Goal: Find specific fact: Find specific fact

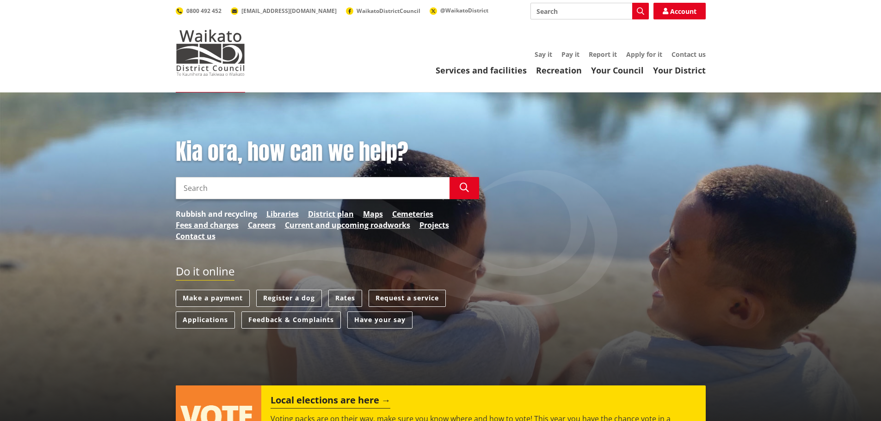
click at [187, 211] on link "Rubbish and recycling" at bounding box center [216, 213] width 81 height 11
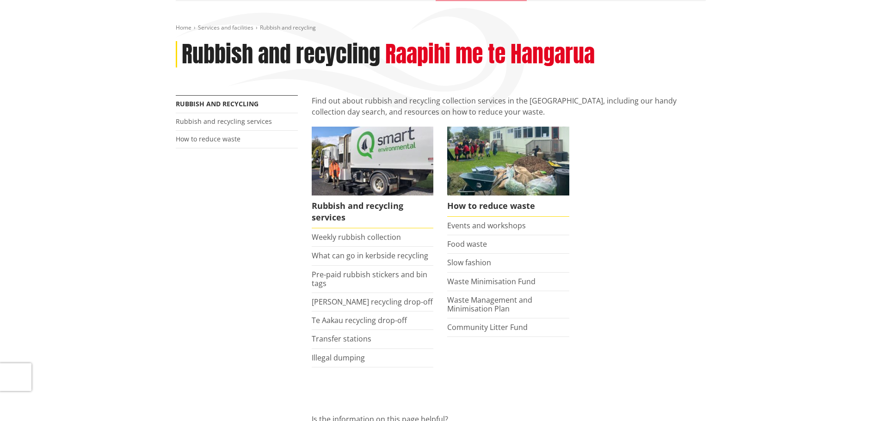
scroll to position [92, 0]
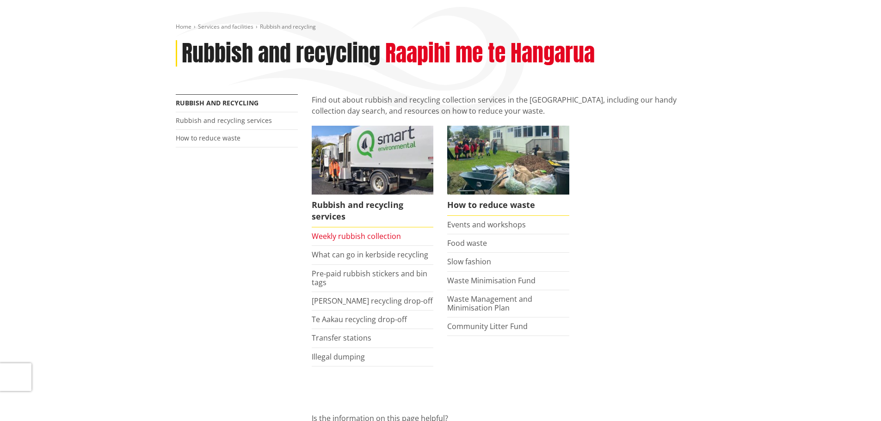
click at [348, 234] on link "Weekly rubbish collection" at bounding box center [356, 236] width 89 height 10
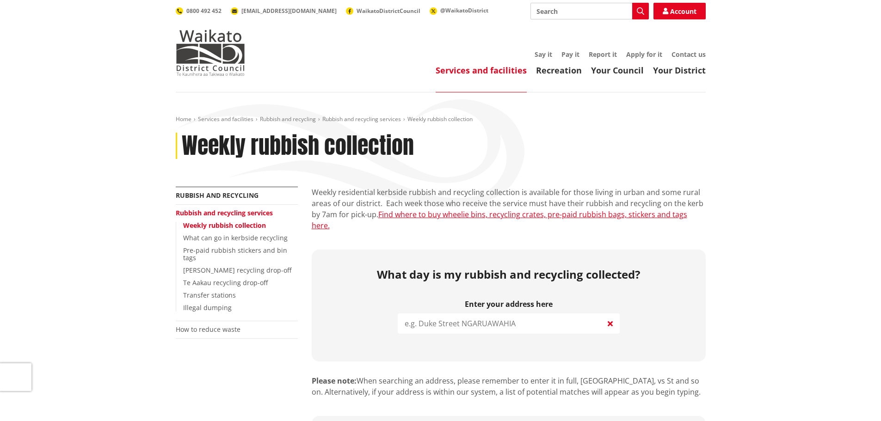
click at [500, 316] on input "search" at bounding box center [509, 323] width 222 height 20
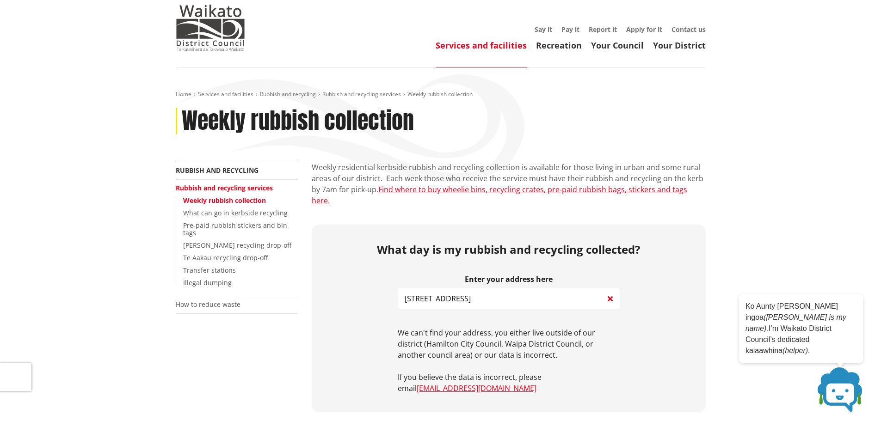
scroll to position [92, 0]
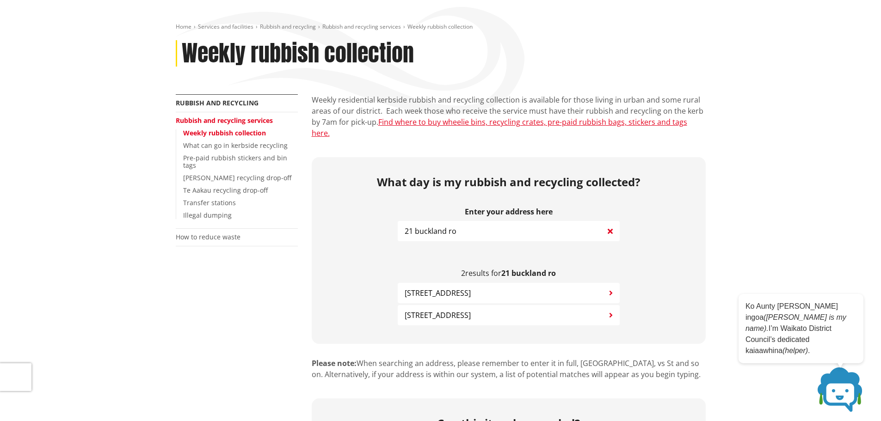
type input "21 buckland ro"
click at [425, 310] on span "21 Buckland Road TUAKAU" at bounding box center [437, 315] width 66 height 11
